Goal: Ask a question

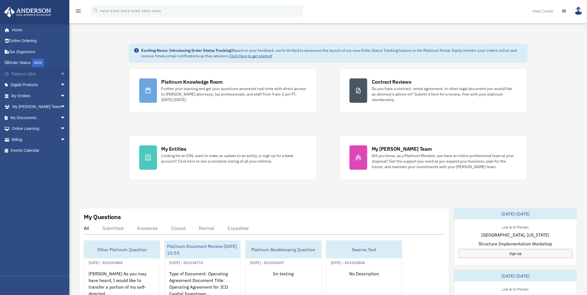
click at [26, 72] on link "Platinum Q&A arrow_drop_down" at bounding box center [39, 73] width 70 height 11
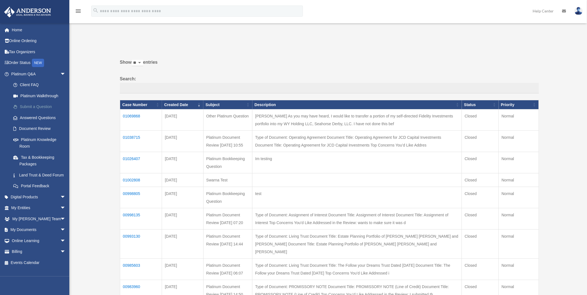
click at [36, 107] on link "Submit a Question" at bounding box center [41, 106] width 66 height 11
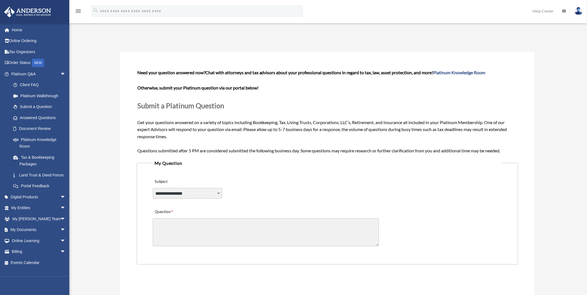
click at [190, 194] on select "**********" at bounding box center [187, 193] width 69 height 11
drag, startPoint x: 242, startPoint y: 166, endPoint x: 242, endPoint y: 152, distance: 13.0
click at [242, 166] on legend "My Question" at bounding box center [327, 163] width 350 height 8
click at [31, 131] on link "Document Review" at bounding box center [41, 128] width 66 height 11
